Goal: Information Seeking & Learning: Learn about a topic

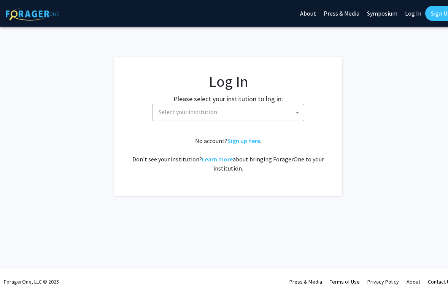
select select
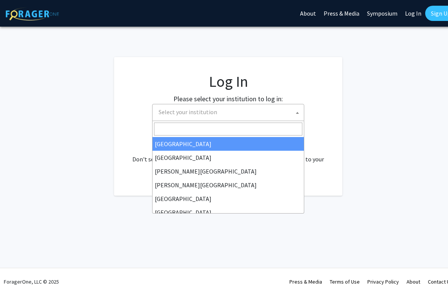
click at [232, 114] on span "Select your institution" at bounding box center [229, 112] width 148 height 16
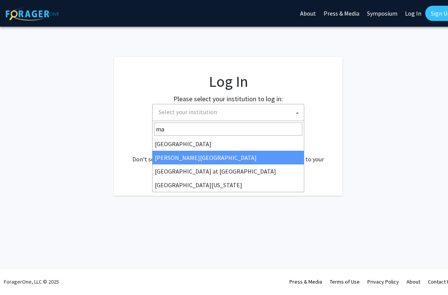
type input "mar"
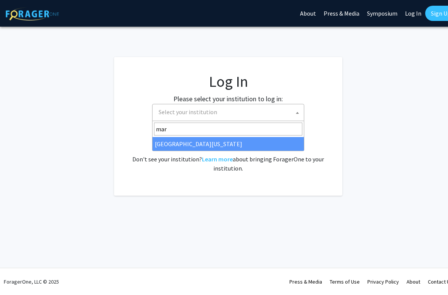
select select "31"
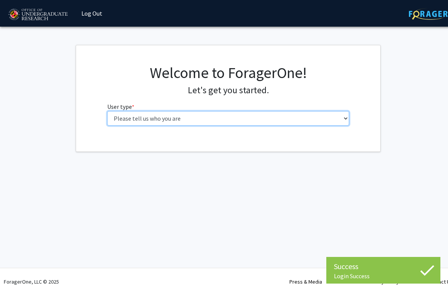
click at [184, 121] on select "Please tell us who you are Undergraduate Student Master's Student Doctoral Cand…" at bounding box center [228, 118] width 242 height 14
select select "1: undergrad"
click at [107, 111] on select "Please tell us who you are Undergraduate Student Master's Student Doctoral Cand…" at bounding box center [228, 118] width 242 height 14
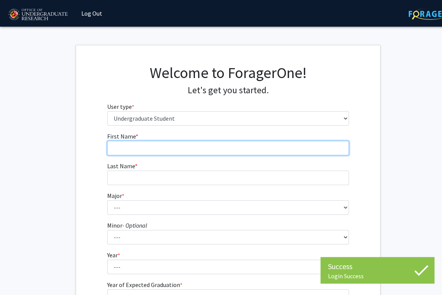
click at [178, 151] on input "First Name * required" at bounding box center [228, 148] width 242 height 14
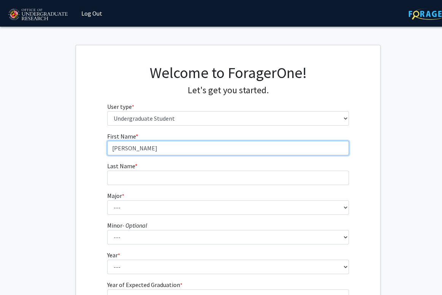
type input "[PERSON_NAME]"
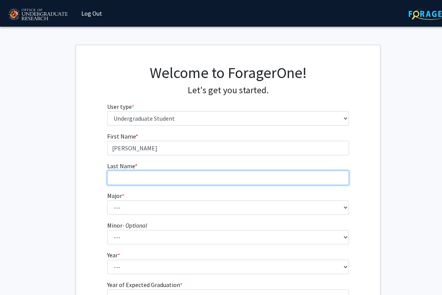
click at [173, 178] on input "Last Name * required" at bounding box center [228, 177] width 242 height 14
type input "[PERSON_NAME]"
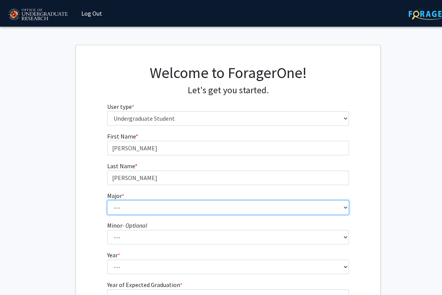
click at [183, 205] on select "--- Accounting Aerospace Engineering African American and Africana Studies Agri…" at bounding box center [228, 207] width 242 height 14
select select "17: 2318"
click at [107, 200] on select "--- Accounting Aerospace Engineering African American and Africana Studies Agri…" at bounding box center [228, 207] width 242 height 14
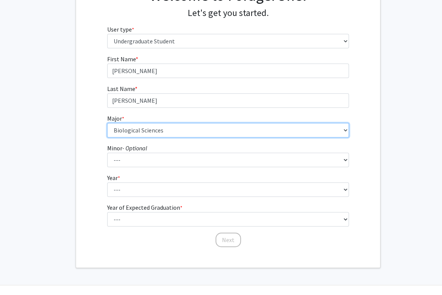
scroll to position [82, 0]
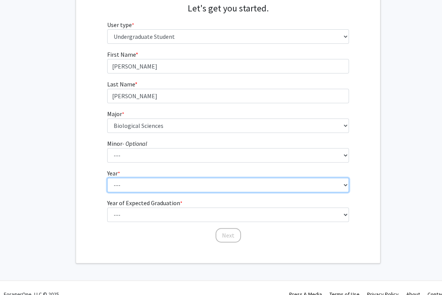
click at [160, 185] on select "--- First-year Sophomore Junior Senior Postbaccalaureate Certificate" at bounding box center [228, 185] width 242 height 14
select select "3: junior"
click at [107, 178] on select "--- First-year Sophomore Junior Senior Postbaccalaureate Certificate" at bounding box center [228, 185] width 242 height 14
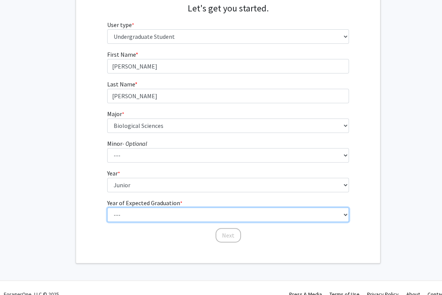
click at [148, 210] on select "--- 2025 2026 2027 2028 2029 2030 2031 2032 2033 2034" at bounding box center [228, 214] width 242 height 14
select select "3: 2027"
click at [107, 207] on select "--- 2025 2026 2027 2028 2029 2030 2031 2032 2033 2034" at bounding box center [228, 214] width 242 height 14
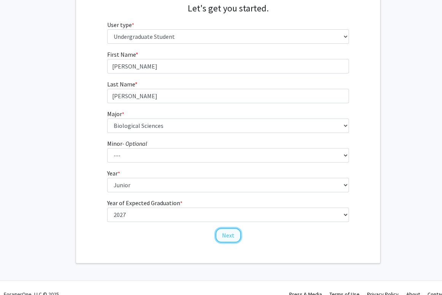
click at [222, 240] on button "Next" at bounding box center [228, 235] width 25 height 14
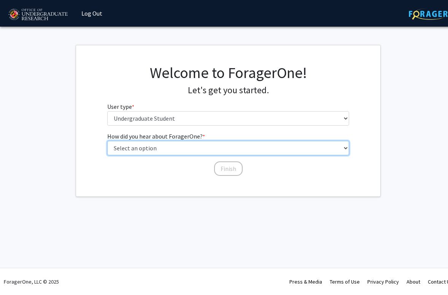
click at [202, 145] on select "Select an option Peer/student recommendation Faculty/staff recommendation Unive…" at bounding box center [228, 148] width 242 height 14
select select "2: faculty_recommendation"
click at [107, 141] on select "Select an option Peer/student recommendation Faculty/staff recommendation Unive…" at bounding box center [228, 148] width 242 height 14
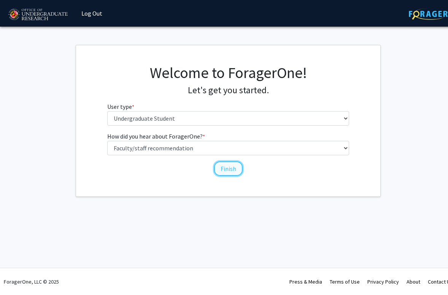
click at [227, 167] on button "Finish" at bounding box center [228, 168] width 29 height 14
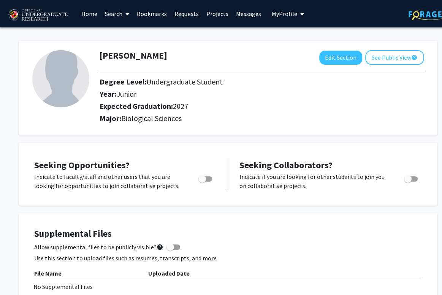
drag, startPoint x: 323, startPoint y: 2, endPoint x: 355, endPoint y: 46, distance: 54.4
click at [355, 46] on div "[PERSON_NAME] Edit Section See Public View help Degree Level: Undergraduate Stu…" at bounding box center [228, 88] width 418 height 95
drag, startPoint x: 385, startPoint y: 0, endPoint x: 288, endPoint y: 96, distance: 136.6
click at [288, 96] on h2 "Year: Junior" at bounding box center [235, 93] width 271 height 9
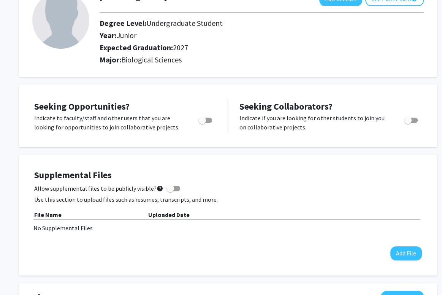
scroll to position [59, 0]
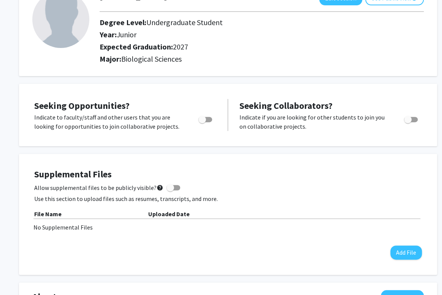
click at [209, 117] on span "Toggle" at bounding box center [205, 119] width 14 height 5
click at [202, 122] on input "Are you actively seeking opportunities?" at bounding box center [202, 122] width 0 height 0
checkbox input "true"
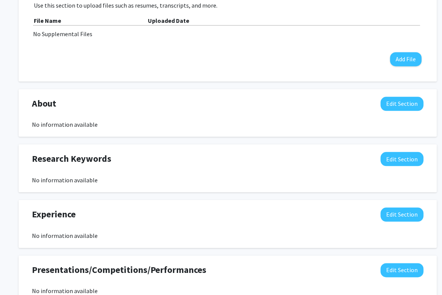
scroll to position [252, 0]
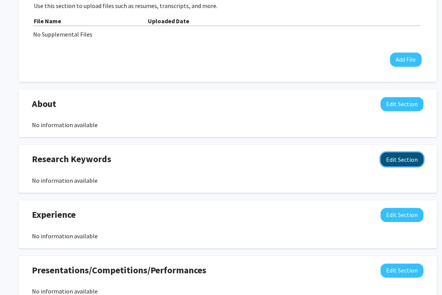
click at [388, 162] on button "Edit Section" at bounding box center [402, 159] width 43 height 14
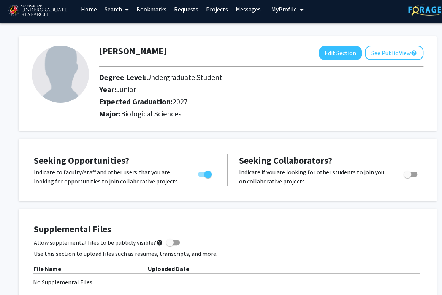
scroll to position [0, 0]
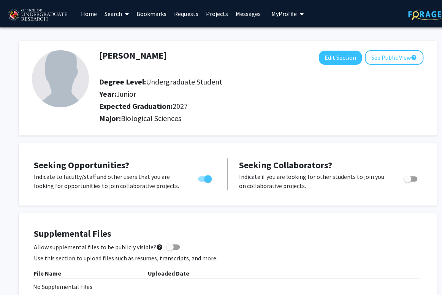
click at [251, 143] on div "Seeking Opportunities? Indicate to faculty/staff and other users that you are l…" at bounding box center [228, 174] width 418 height 62
click at [106, 16] on link "Search" at bounding box center [117, 13] width 32 height 27
click at [123, 54] on span "Students" at bounding box center [124, 50] width 46 height 15
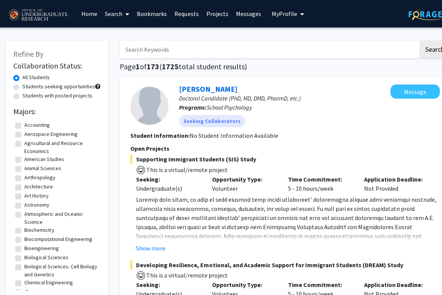
click at [117, 16] on link "Search" at bounding box center [117, 13] width 32 height 27
click at [122, 36] on span "Faculty/Staff" at bounding box center [129, 34] width 56 height 15
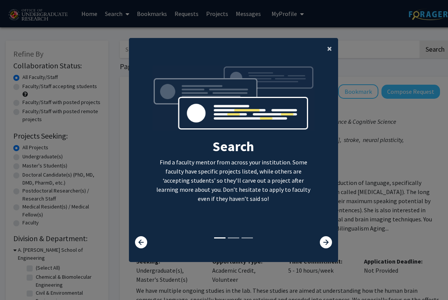
click at [327, 50] on span "×" at bounding box center [329, 49] width 5 height 12
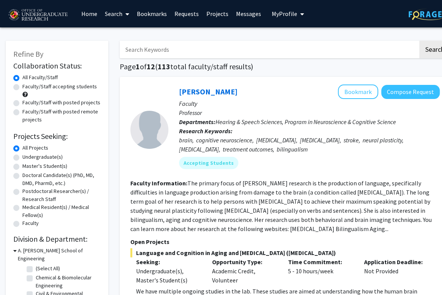
click at [22, 87] on label "Faculty/Staff accepting students" at bounding box center [59, 86] width 75 height 8
click at [22, 87] on input "Faculty/Staff accepting students" at bounding box center [24, 84] width 5 height 5
radio input "true"
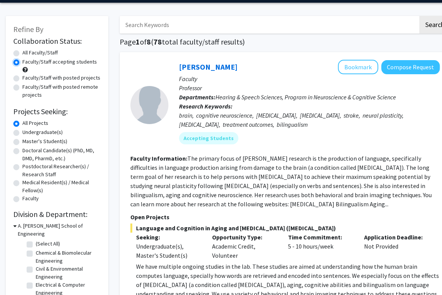
scroll to position [25, 0]
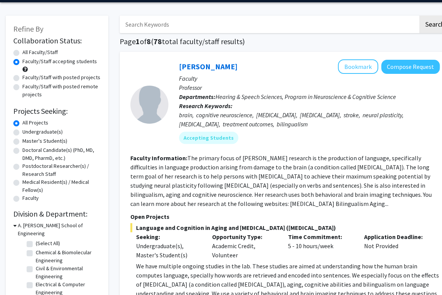
click at [22, 132] on label "Undergraduate(s)" at bounding box center [42, 132] width 40 height 8
click at [22, 132] on input "Undergraduate(s)" at bounding box center [24, 130] width 5 height 5
radio input "true"
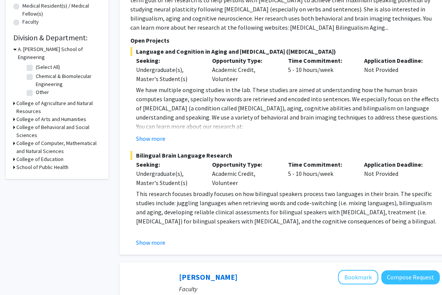
scroll to position [201, 0]
click at [155, 244] on button "Show more" at bounding box center [150, 241] width 29 height 9
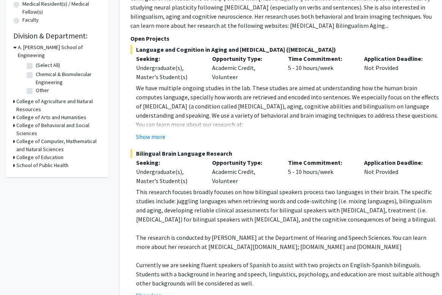
scroll to position [203, 0]
click at [148, 139] on button "Show more" at bounding box center [150, 136] width 29 height 9
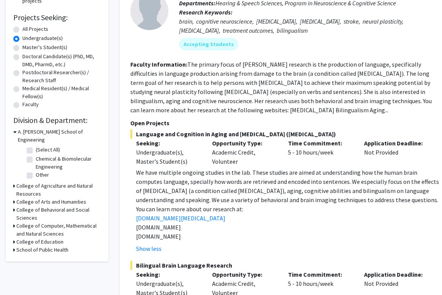
scroll to position [118, 0]
click at [22, 89] on label "Medical Resident(s) / Medical Fellow(s)" at bounding box center [61, 93] width 78 height 16
click at [22, 89] on input "Medical Resident(s) / Medical Fellow(s)" at bounding box center [24, 87] width 5 height 5
radio input "true"
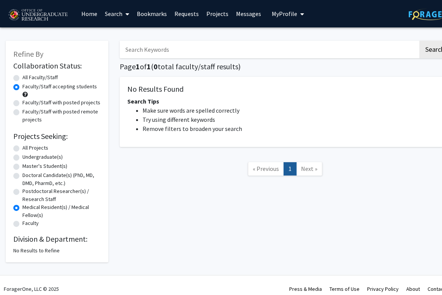
click at [22, 177] on label "Doctoral Candidate(s) (PhD, MD, DMD, PharmD, etc.)" at bounding box center [61, 179] width 78 height 16
click at [22, 176] on input "Doctoral Candidate(s) (PhD, MD, DMD, PharmD, etc.)" at bounding box center [24, 173] width 5 height 5
radio input "true"
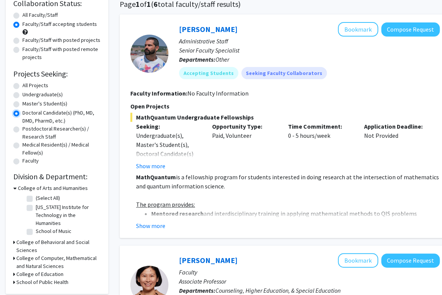
scroll to position [70, 0]
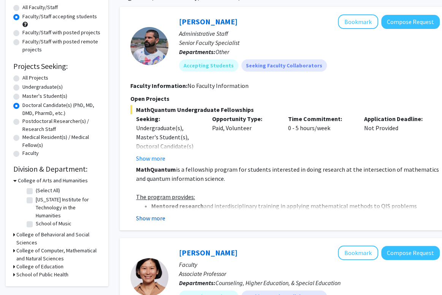
click at [150, 215] on button "Show more" at bounding box center [150, 217] width 29 height 9
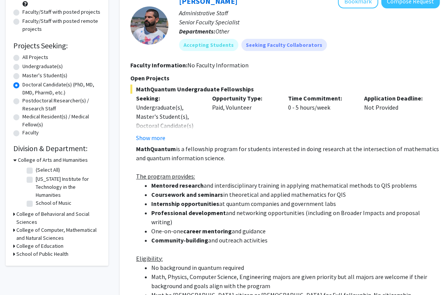
scroll to position [0, 0]
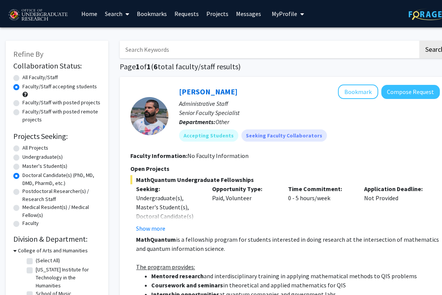
click at [22, 156] on label "Undergraduate(s)" at bounding box center [42, 157] width 40 height 8
click at [22, 156] on input "Undergraduate(s)" at bounding box center [24, 155] width 5 height 5
radio input "true"
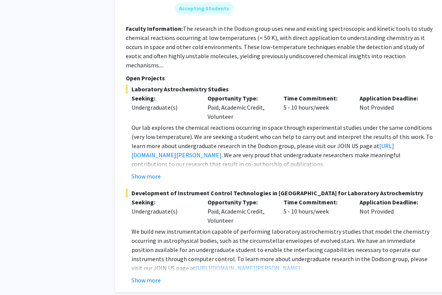
scroll to position [1280, 5]
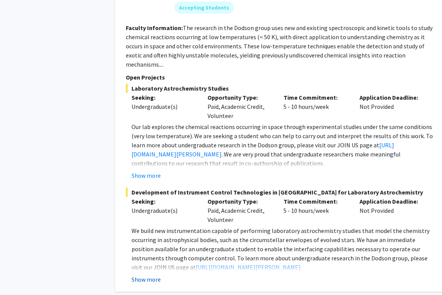
click at [143, 274] on button "Show more" at bounding box center [146, 278] width 29 height 9
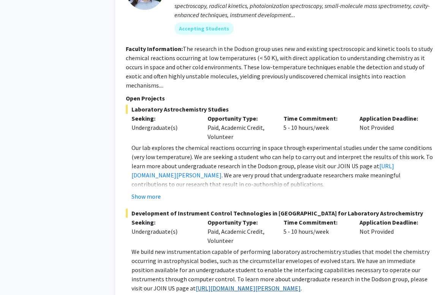
scroll to position [1259, 5]
click at [150, 175] on fg-project-list "Laboratory Astrochemistry Studies Seeking: Undergraduate(s) Opportunity Type: P…" at bounding box center [280, 278] width 309 height 346
click at [151, 192] on button "Show more" at bounding box center [146, 196] width 29 height 9
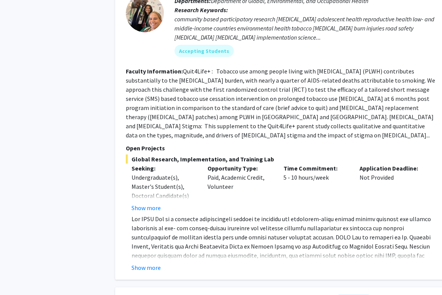
scroll to position [2173, 5]
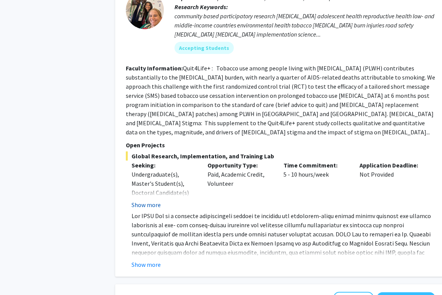
click at [152, 200] on button "Show more" at bounding box center [146, 204] width 29 height 9
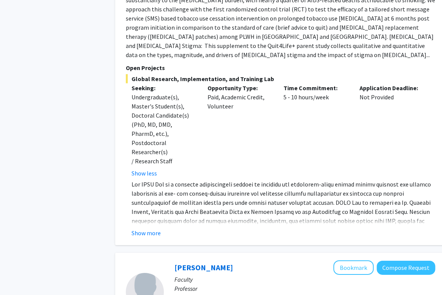
scroll to position [2251, 5]
click at [144, 228] on button "Show more" at bounding box center [146, 232] width 29 height 9
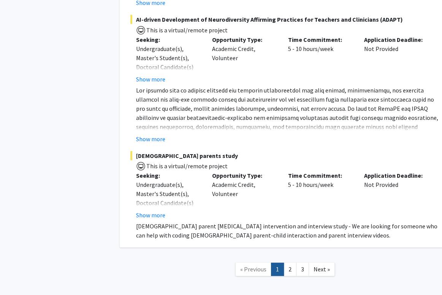
scroll to position [3840, 0]
click at [292, 262] on link "2" at bounding box center [290, 268] width 13 height 13
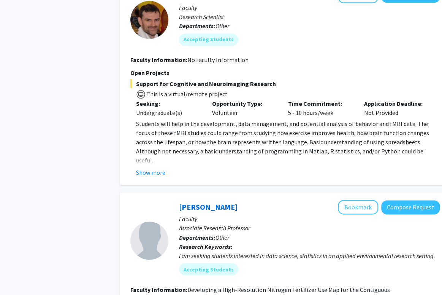
scroll to position [391, 0]
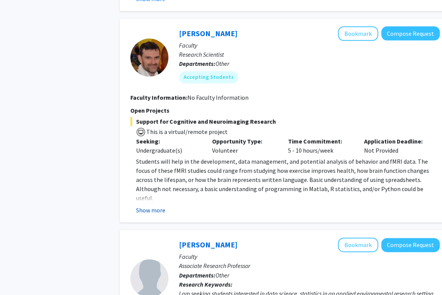
click at [154, 210] on button "Show more" at bounding box center [150, 209] width 29 height 9
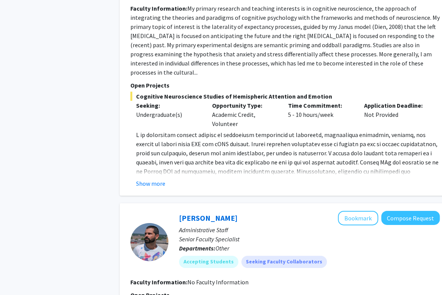
scroll to position [1009, 0]
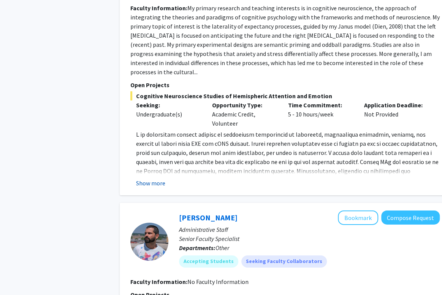
click at [157, 178] on button "Show more" at bounding box center [150, 182] width 29 height 9
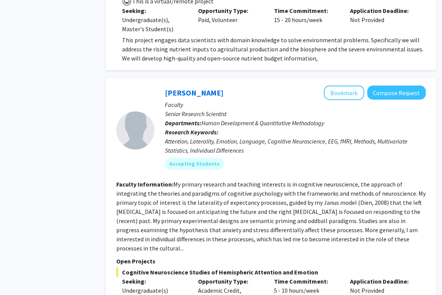
scroll to position [834, 14]
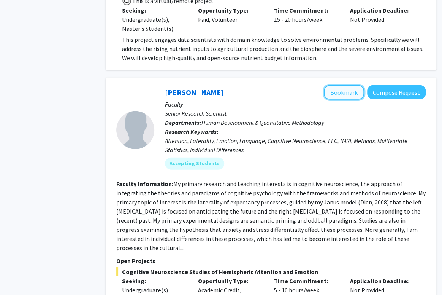
click at [343, 85] on button "Bookmark" at bounding box center [344, 92] width 40 height 14
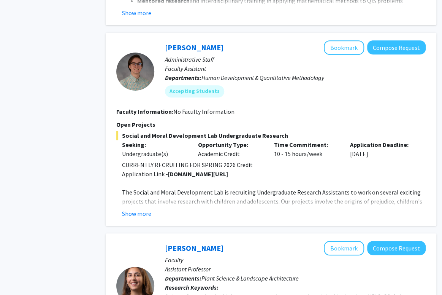
scroll to position [1457, 14]
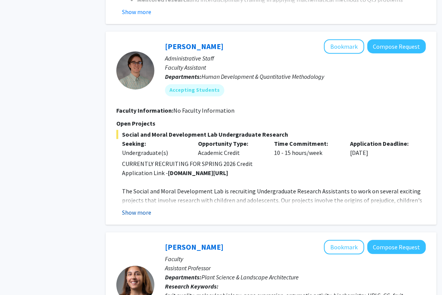
click at [140, 208] on button "Show more" at bounding box center [136, 212] width 29 height 9
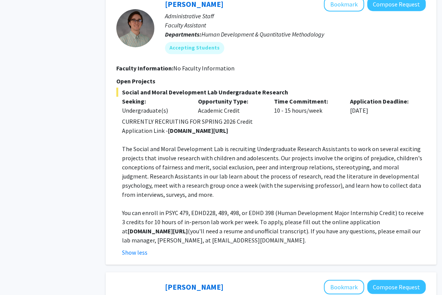
scroll to position [1500, 14]
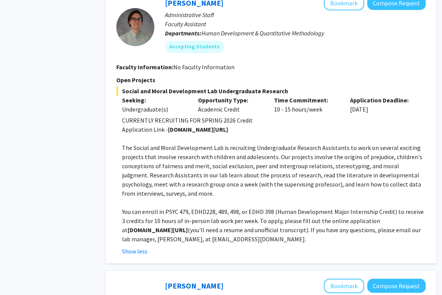
click at [270, 246] on div "Show less" at bounding box center [274, 250] width 304 height 9
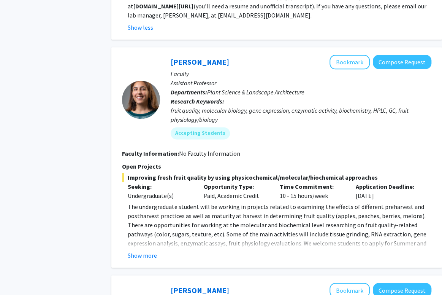
scroll to position [1728, 8]
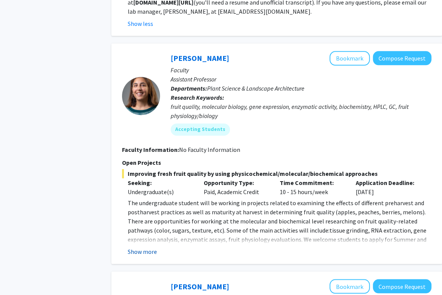
click at [140, 247] on button "Show more" at bounding box center [142, 251] width 29 height 9
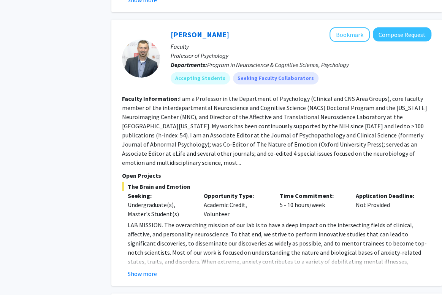
scroll to position [2318, 8]
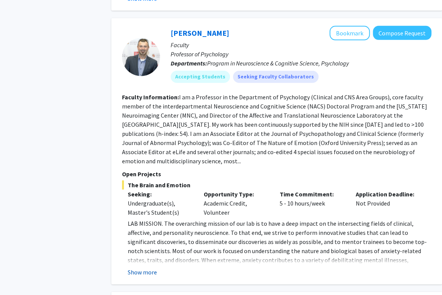
click at [141, 267] on button "Show more" at bounding box center [142, 271] width 29 height 9
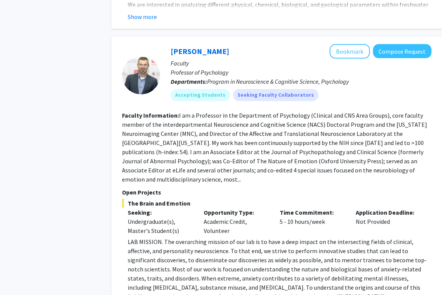
scroll to position [2299, 8]
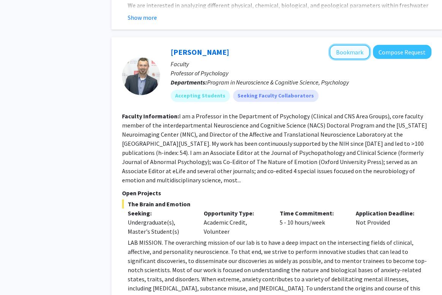
click at [353, 45] on button "Bookmark" at bounding box center [350, 52] width 40 height 14
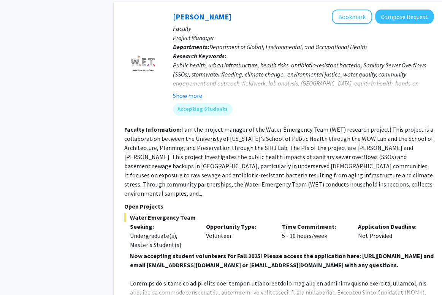
scroll to position [2777, 6]
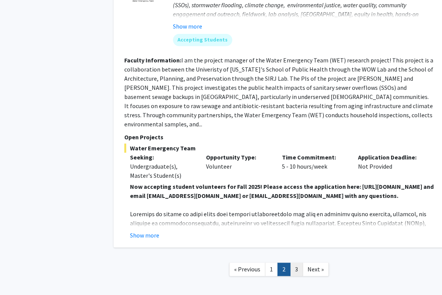
click at [297, 262] on link "3" at bounding box center [296, 268] width 13 height 13
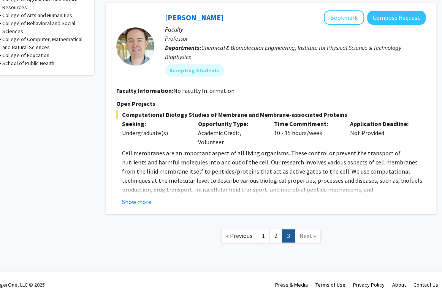
scroll to position [306, 14]
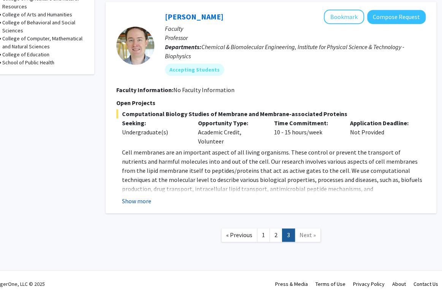
click at [141, 201] on button "Show more" at bounding box center [136, 200] width 29 height 9
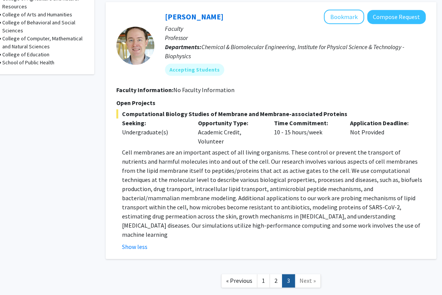
scroll to position [295, 14]
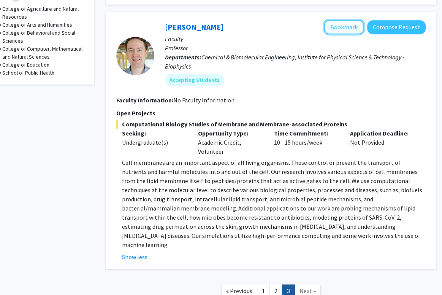
click at [342, 31] on button "Bookmark" at bounding box center [344, 27] width 40 height 14
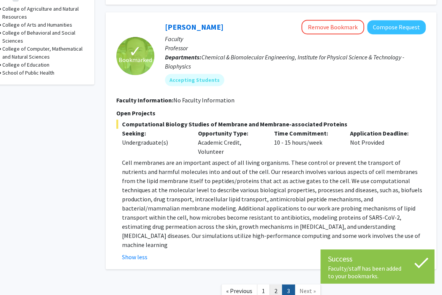
click at [275, 284] on link "2" at bounding box center [276, 290] width 13 height 13
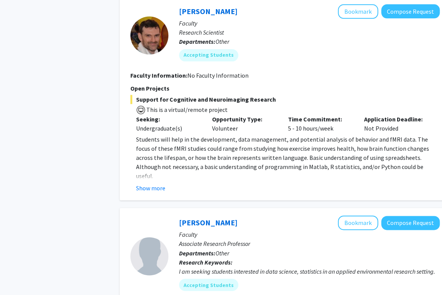
scroll to position [412, 0]
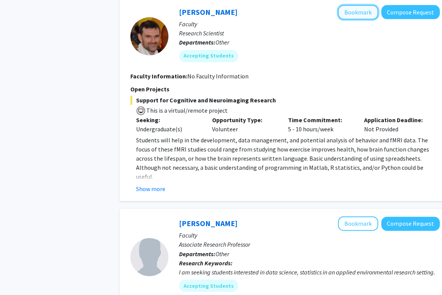
click at [353, 10] on button "Bookmark" at bounding box center [358, 12] width 40 height 14
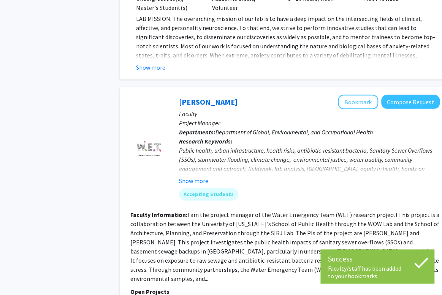
scroll to position [2457, 0]
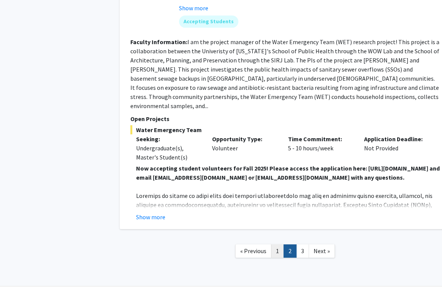
click at [275, 244] on link "1" at bounding box center [277, 250] width 13 height 13
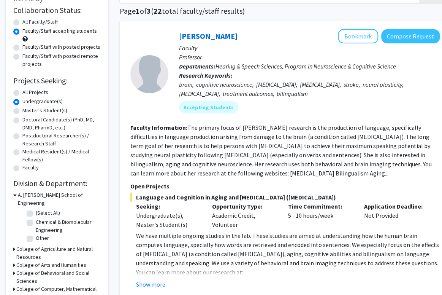
scroll to position [56, 0]
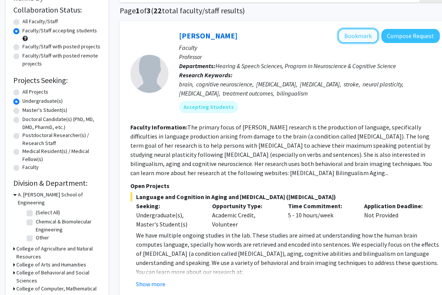
click at [352, 35] on button "Bookmark" at bounding box center [358, 36] width 40 height 14
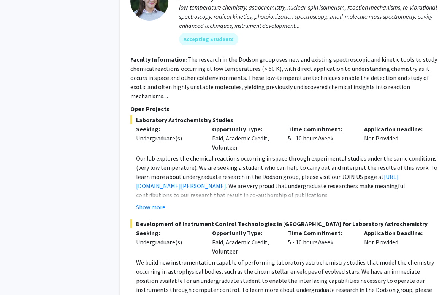
scroll to position [1249, 0]
click at [217, 172] on link "[URL][DOMAIN_NAME][PERSON_NAME]" at bounding box center [267, 180] width 263 height 17
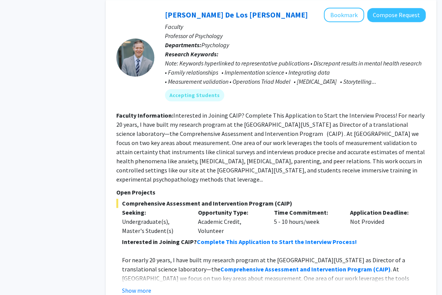
scroll to position [1583, 14]
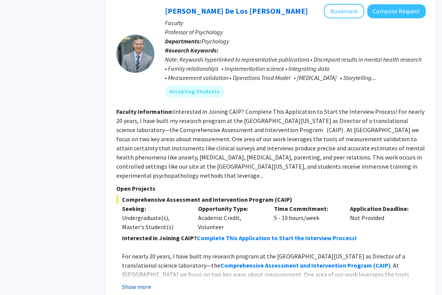
click at [136, 282] on button "Show more" at bounding box center [136, 286] width 29 height 9
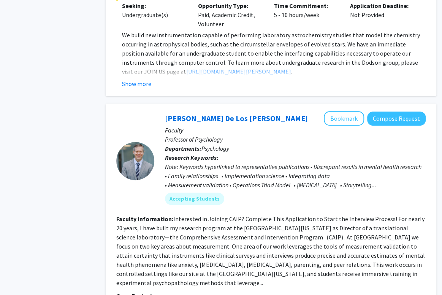
scroll to position [1471, 14]
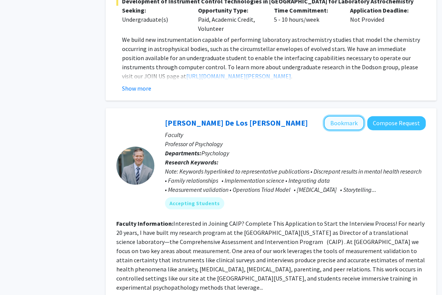
click at [333, 116] on button "Bookmark" at bounding box center [344, 123] width 40 height 14
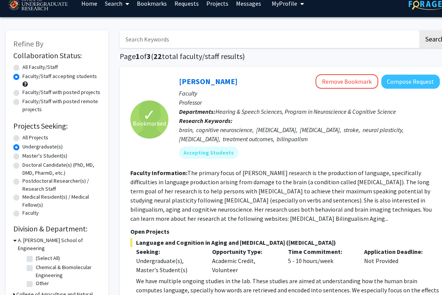
scroll to position [0, 0]
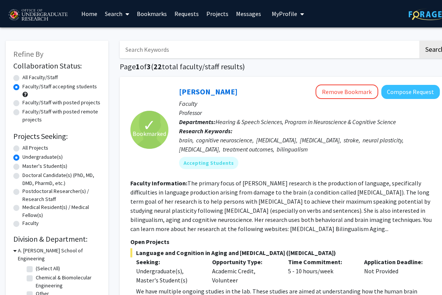
click at [150, 14] on link "Bookmarks" at bounding box center [152, 13] width 38 height 27
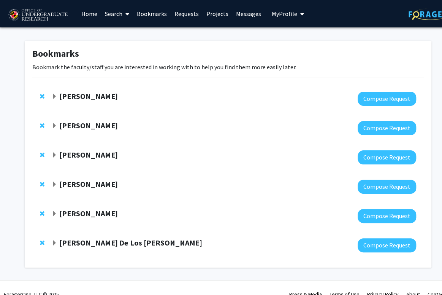
scroll to position [0, 0]
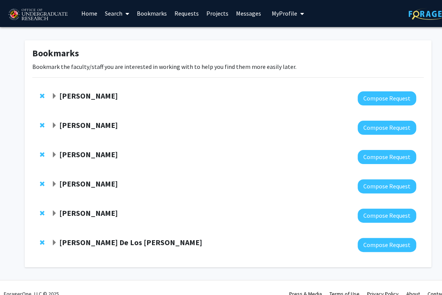
click at [211, 12] on link "Projects" at bounding box center [217, 13] width 30 height 27
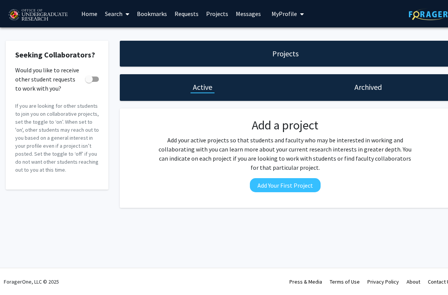
click at [184, 13] on link "Requests" at bounding box center [187, 13] width 32 height 27
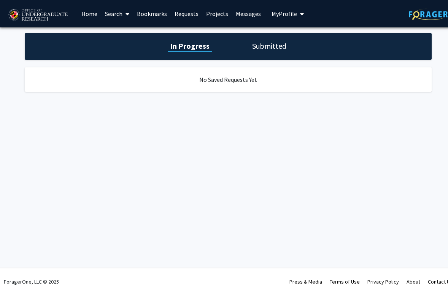
click at [285, 10] on button "My Profile" at bounding box center [287, 13] width 37 height 27
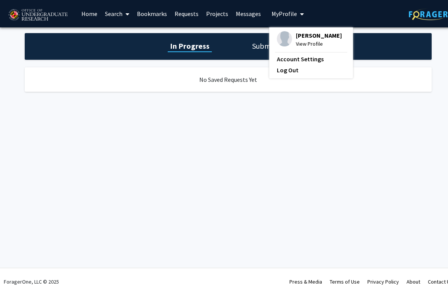
click at [285, 10] on button "My Profile" at bounding box center [287, 13] width 37 height 27
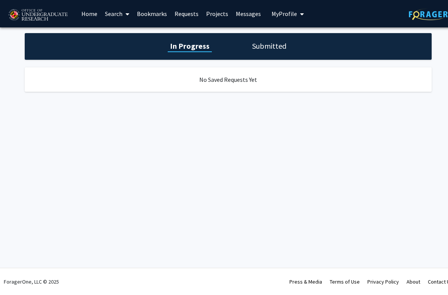
click at [100, 17] on link "Home" at bounding box center [90, 13] width 24 height 27
